Goal: Task Accomplishment & Management: Complete application form

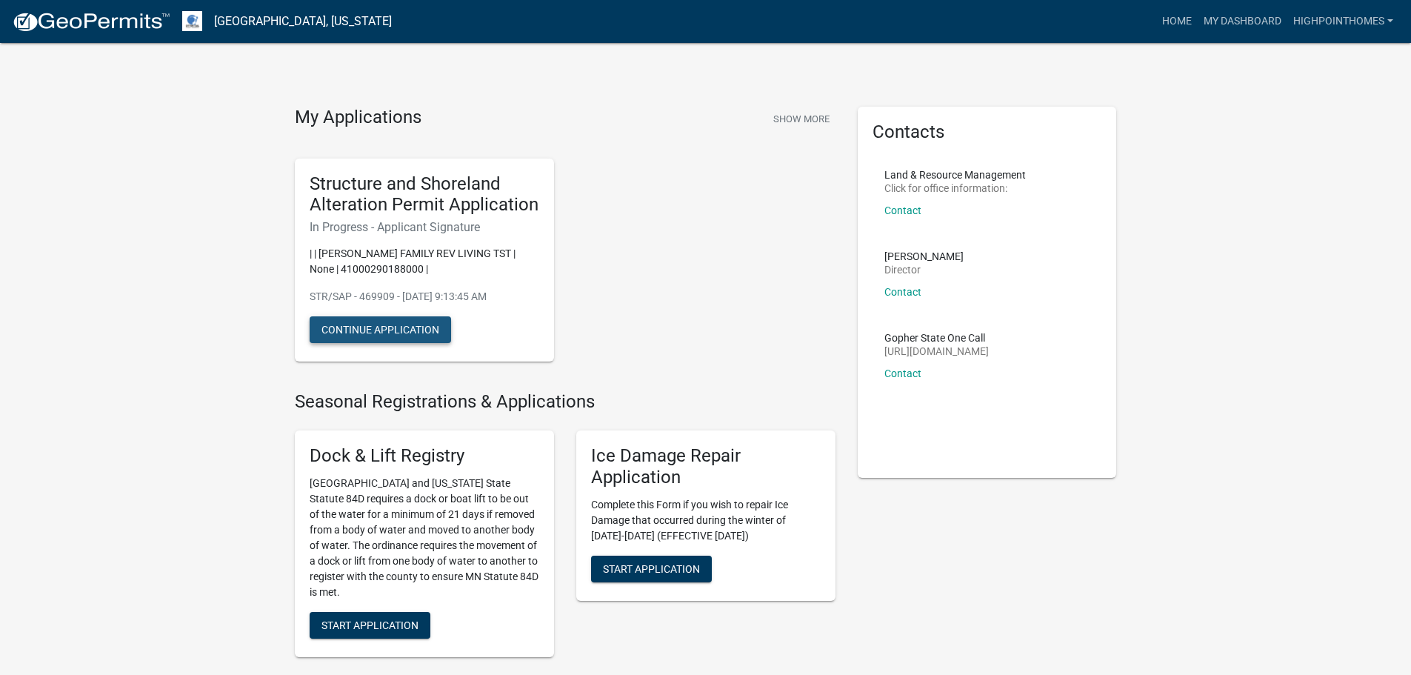
click at [393, 323] on button "Continue Application" at bounding box center [380, 329] width 141 height 27
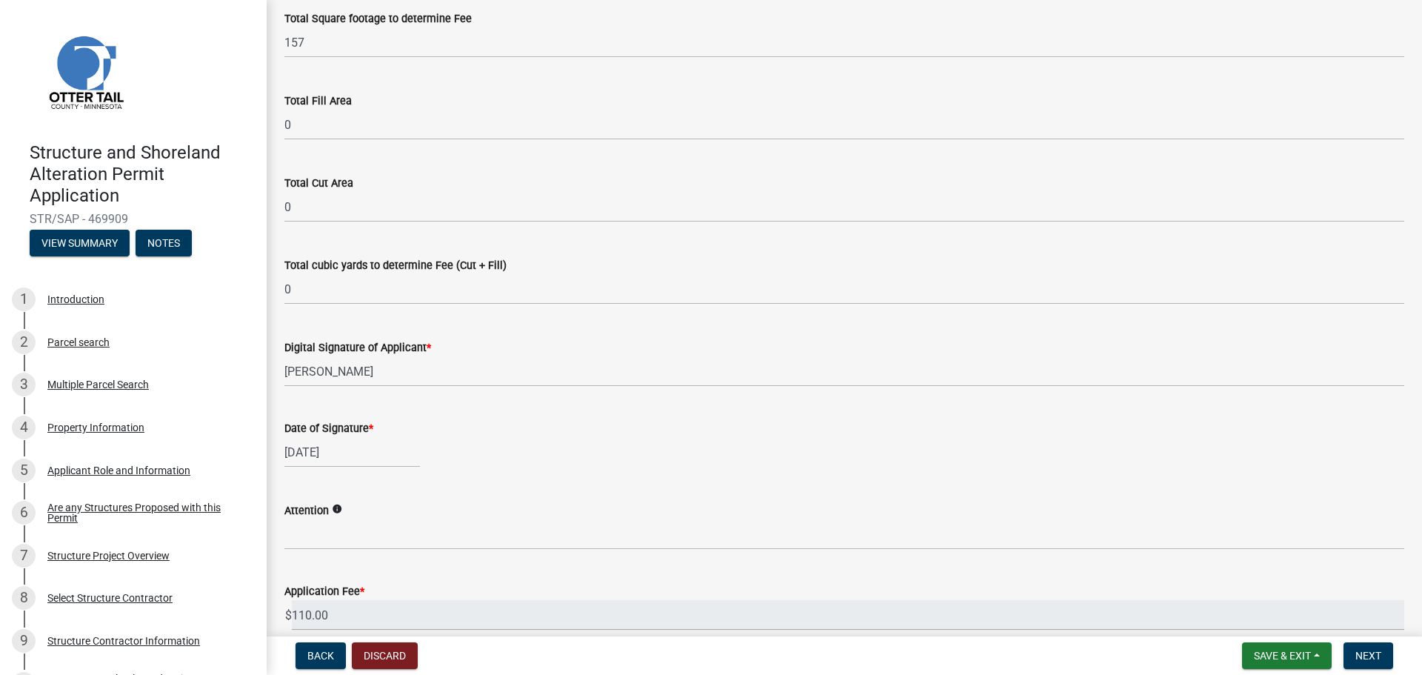
scroll to position [222, 0]
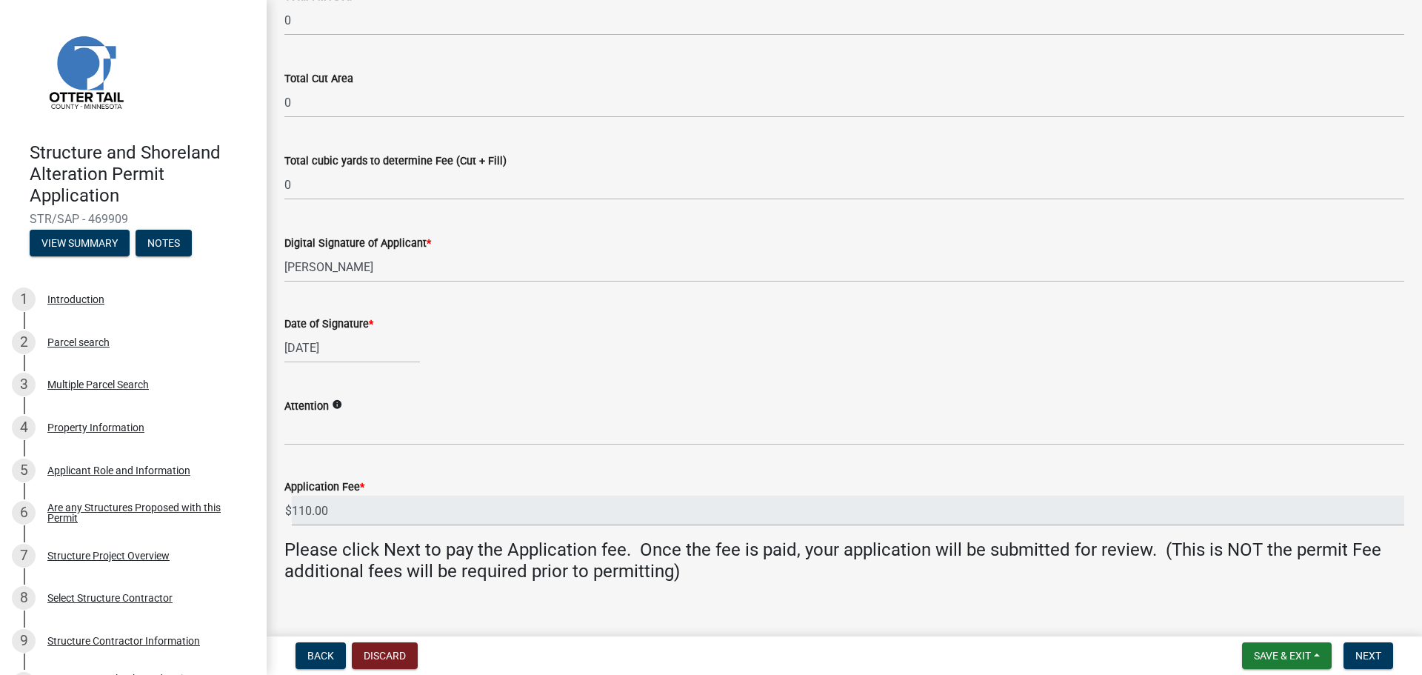
click at [347, 350] on div "[DATE]" at bounding box center [352, 348] width 136 height 30
select select "9"
select select "2025"
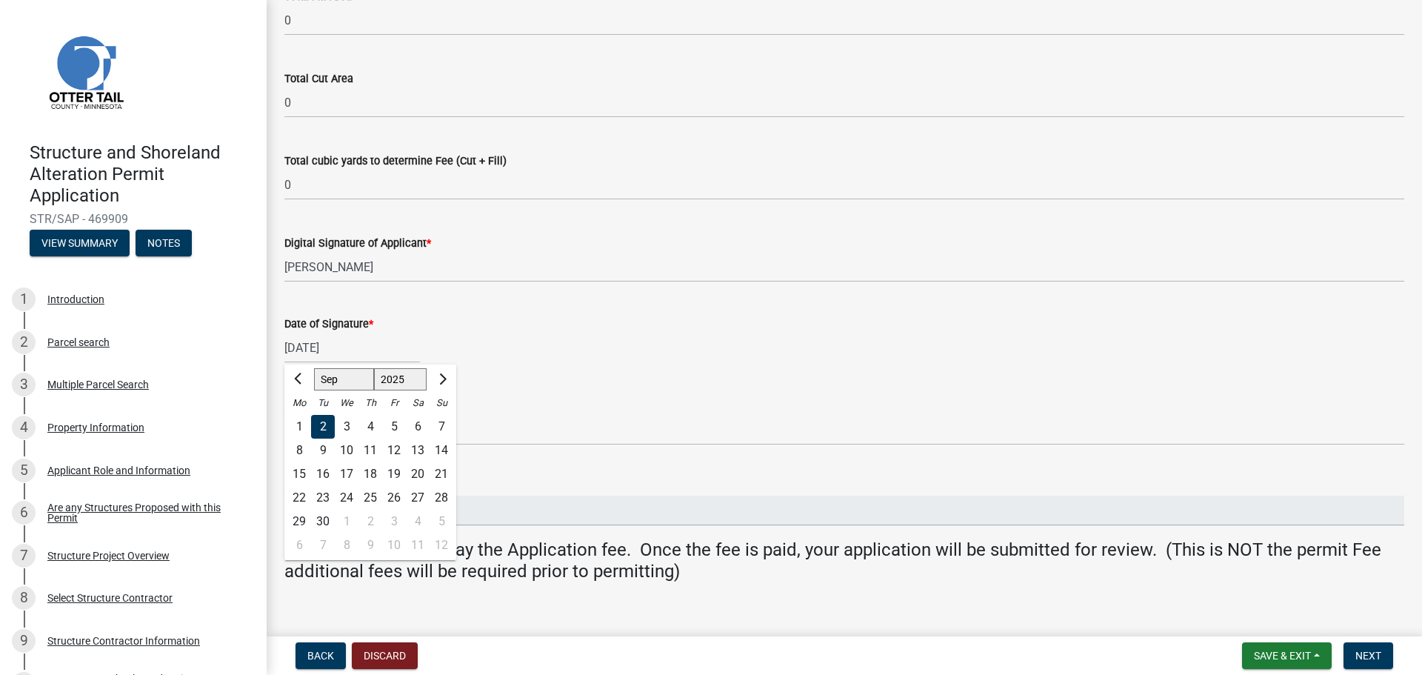
click at [392, 426] on div "5" at bounding box center [394, 427] width 24 height 24
type input "[DATE]"
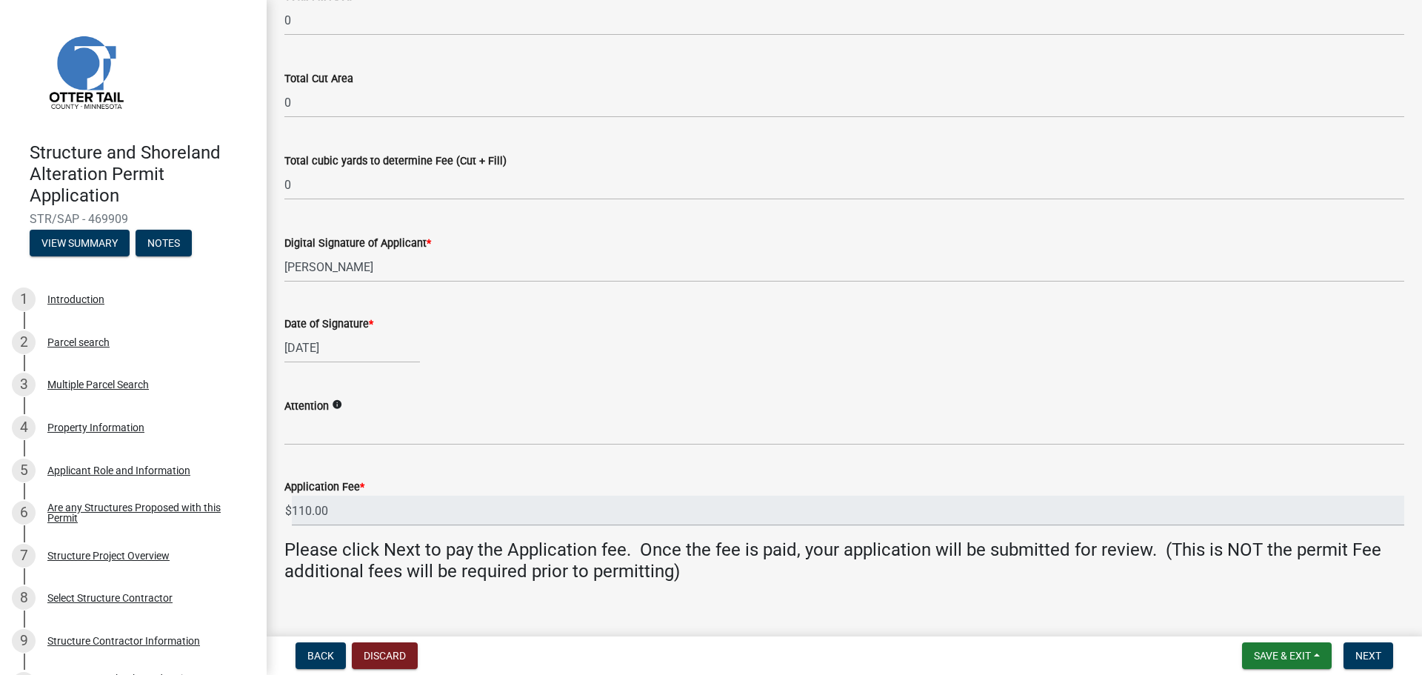
scroll to position [244, 0]
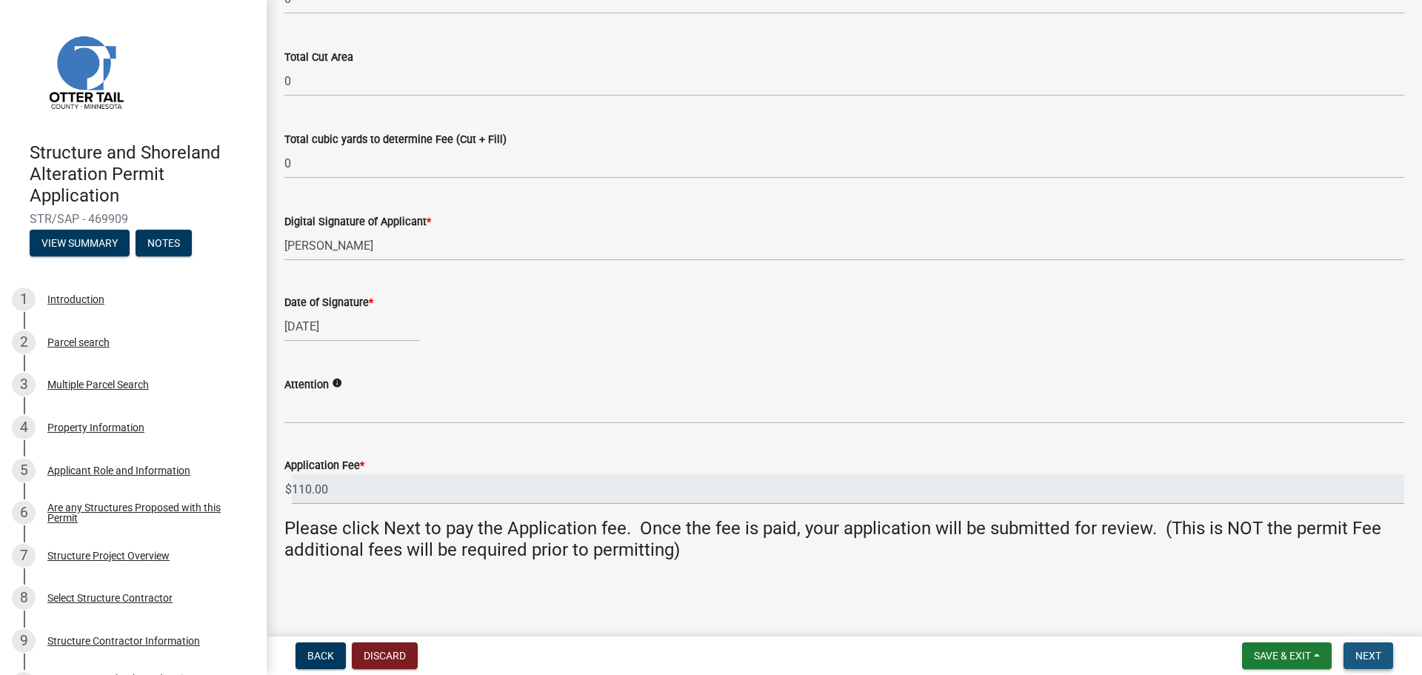
click at [1364, 652] on span "Next" at bounding box center [1368, 655] width 26 height 12
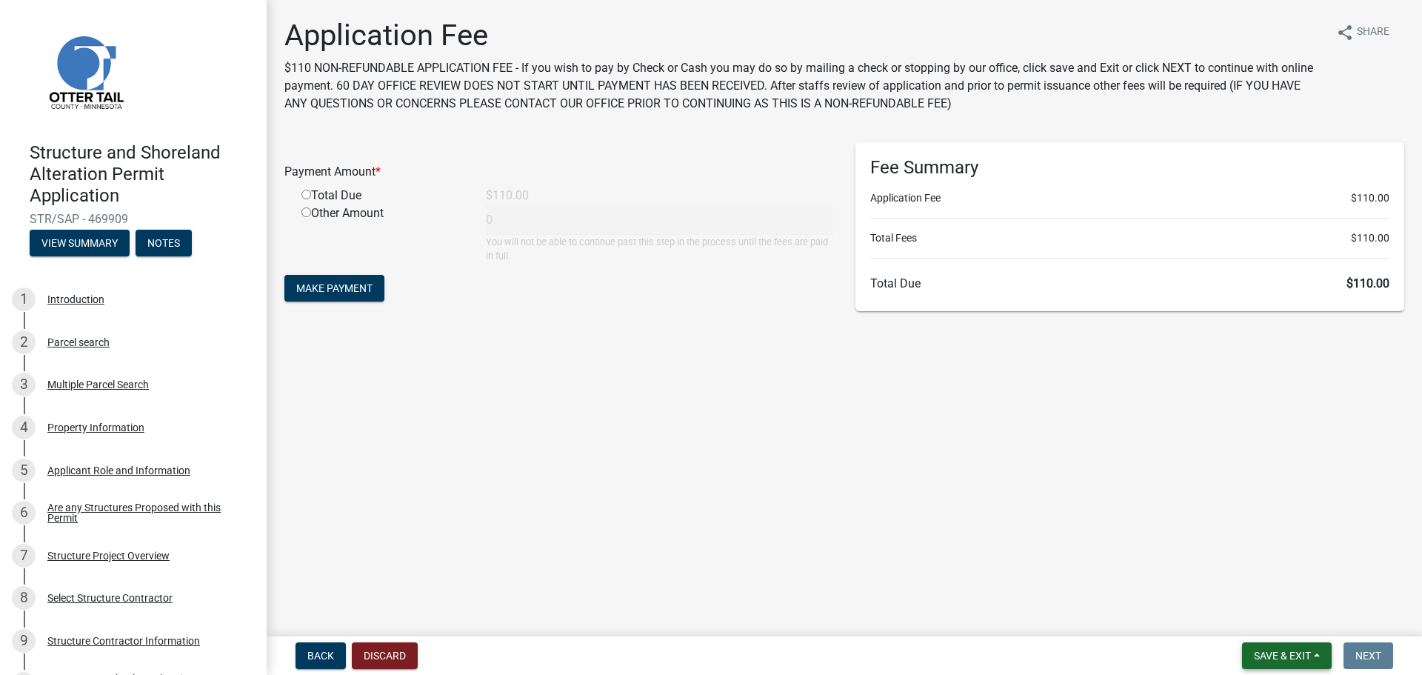
click at [1283, 654] on span "Save & Exit" at bounding box center [1282, 655] width 57 height 12
click at [1260, 616] on button "Save & Exit" at bounding box center [1272, 617] width 118 height 36
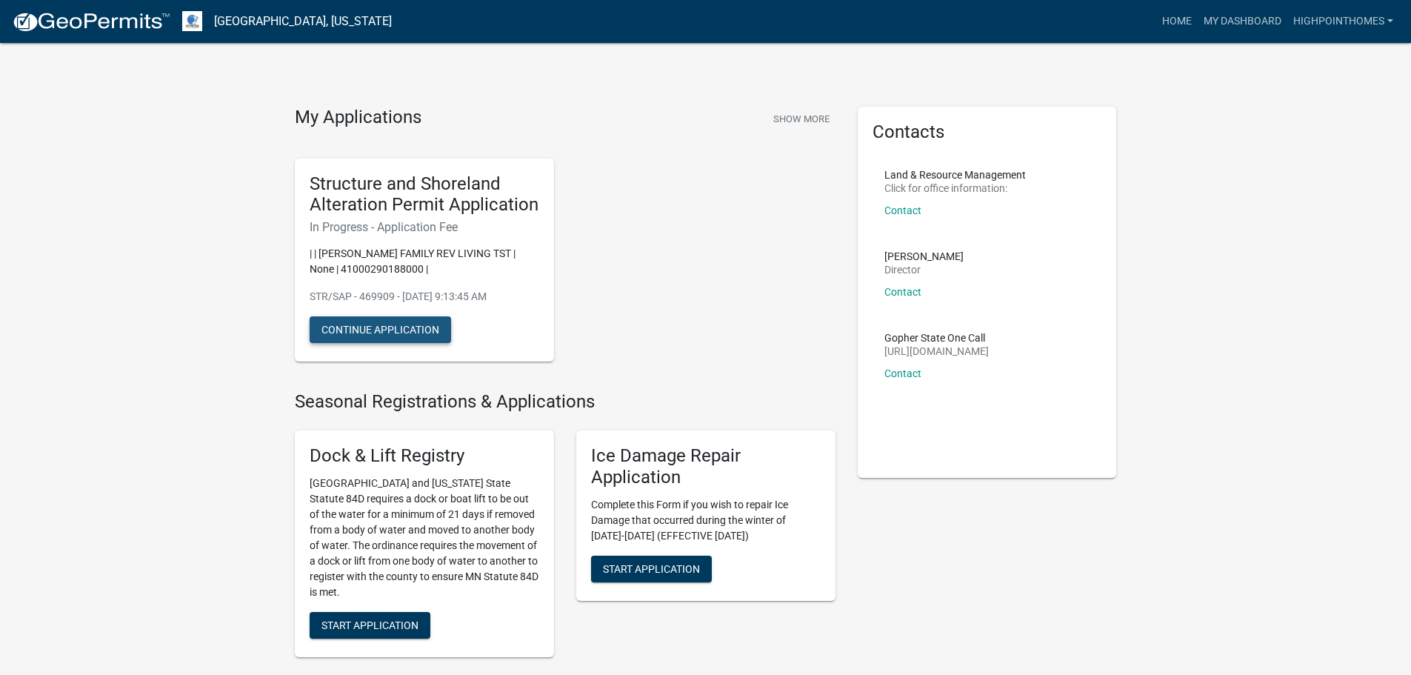
click at [387, 330] on button "Continue Application" at bounding box center [380, 329] width 141 height 27
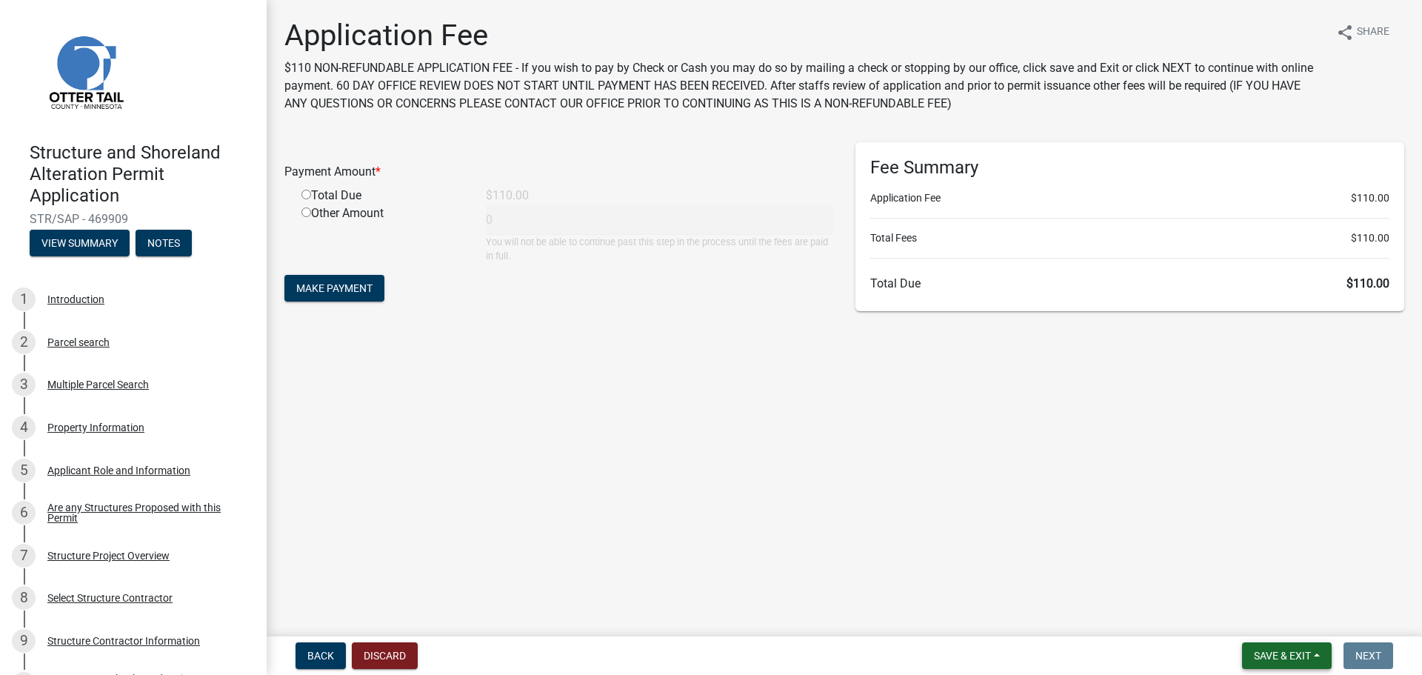
click at [1280, 655] on span "Save & Exit" at bounding box center [1282, 655] width 57 height 12
click at [1253, 621] on button "Save & Exit" at bounding box center [1272, 617] width 118 height 36
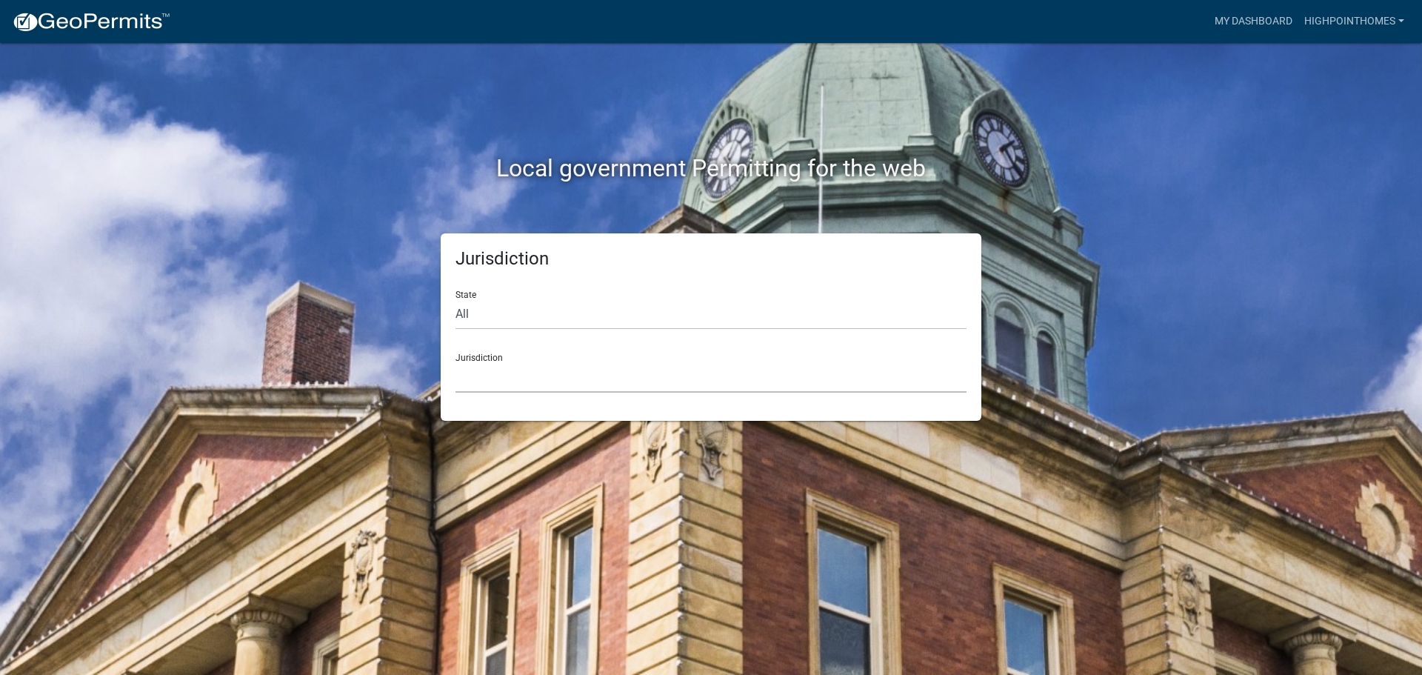
click at [559, 378] on select "[GEOGRAPHIC_DATA], [US_STATE] [GEOGRAPHIC_DATA], [US_STATE][PERSON_NAME][GEOGRA…" at bounding box center [710, 377] width 511 height 30
click at [1124, 75] on div "Local government Permitting for the web" at bounding box center [711, 138] width 844 height 190
